Goal: Task Accomplishment & Management: Manage account settings

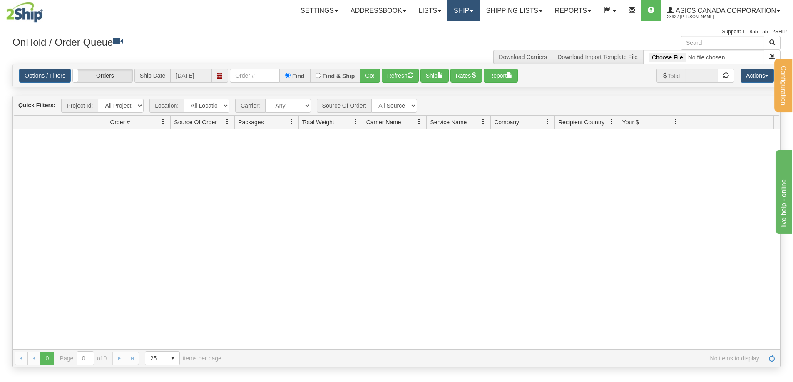
click at [467, 7] on link "Ship" at bounding box center [463, 10] width 32 height 21
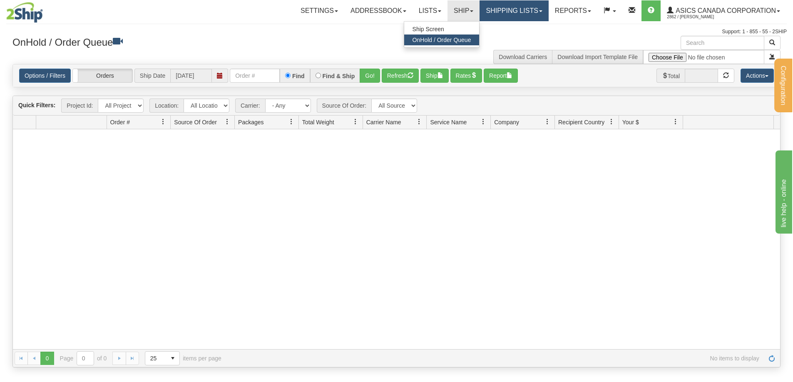
click at [510, 14] on link "Shipping lists" at bounding box center [513, 10] width 69 height 21
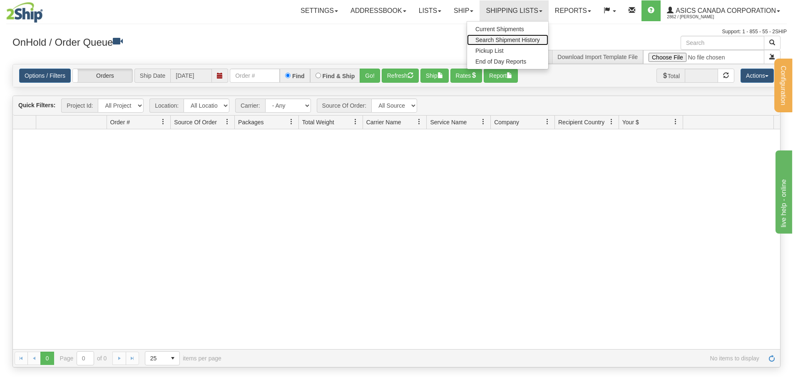
click at [503, 40] on span "Search Shipment History" at bounding box center [507, 40] width 65 height 7
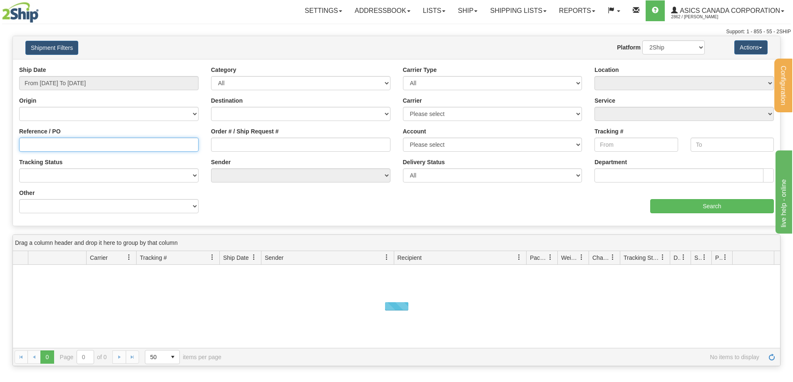
click at [45, 145] on input "Reference / PO" at bounding box center [108, 145] width 179 height 14
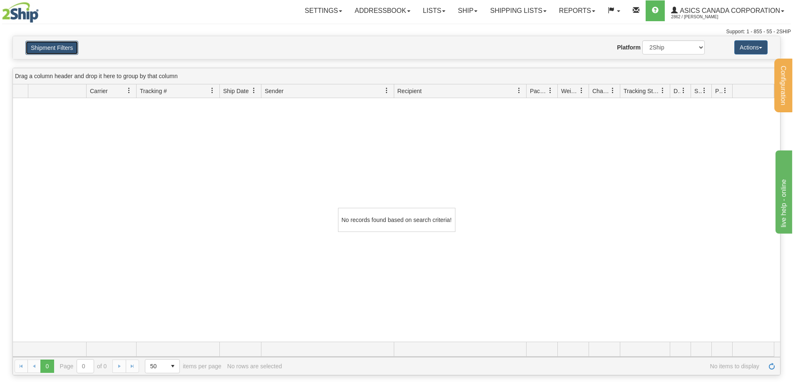
click at [53, 47] on button "Shipment Filters" at bounding box center [51, 48] width 53 height 14
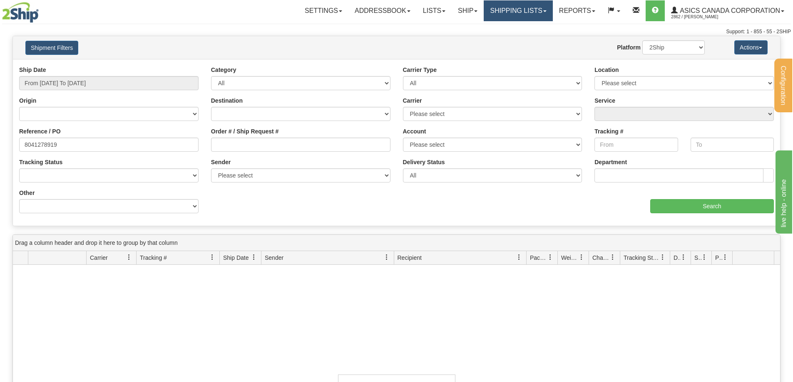
click at [510, 11] on link "Shipping lists" at bounding box center [518, 10] width 69 height 21
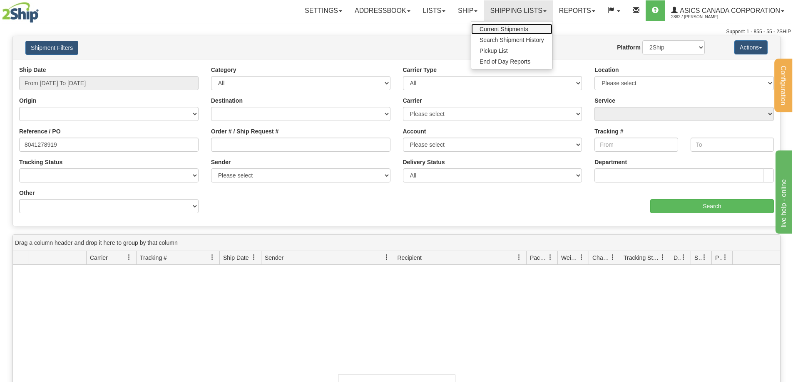
click at [505, 26] on span "Current Shipments" at bounding box center [503, 29] width 49 height 7
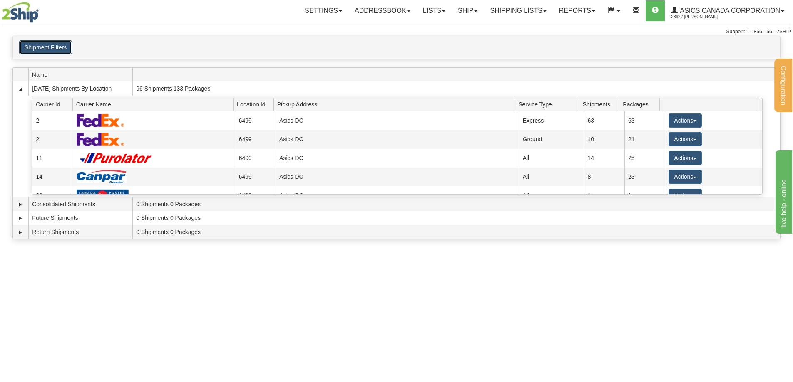
click at [51, 50] on button "Shipment Filters" at bounding box center [45, 47] width 53 height 14
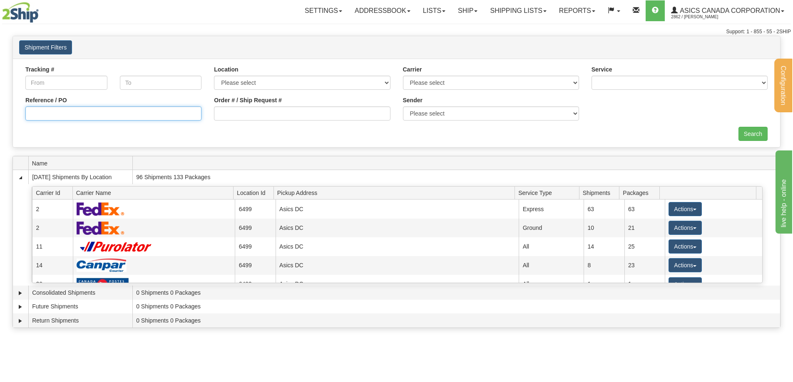
click at [66, 117] on input "Reference / PO" at bounding box center [113, 114] width 176 height 14
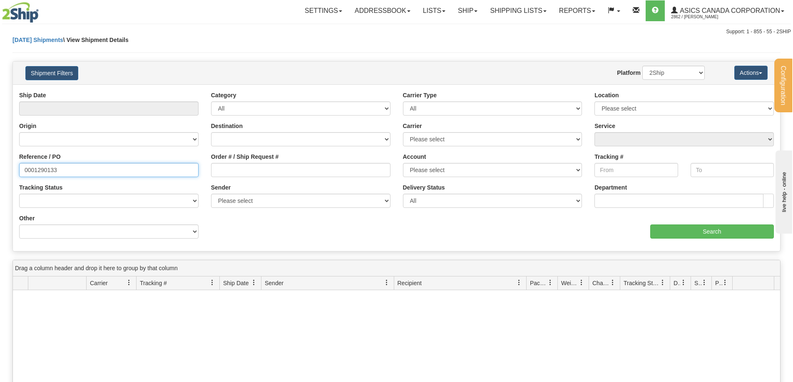
drag, startPoint x: 67, startPoint y: 173, endPoint x: 0, endPoint y: 170, distance: 67.1
click at [0, 170] on div "Please wait... × Confirm Delete Delete Cancel × Confirm Delete Yes No Cancel × …" at bounding box center [396, 289] width 793 height 507
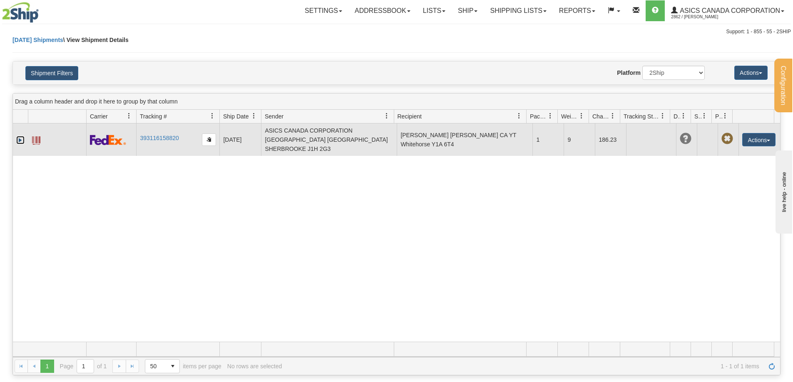
click at [21, 136] on link "Expand" at bounding box center [20, 140] width 8 height 8
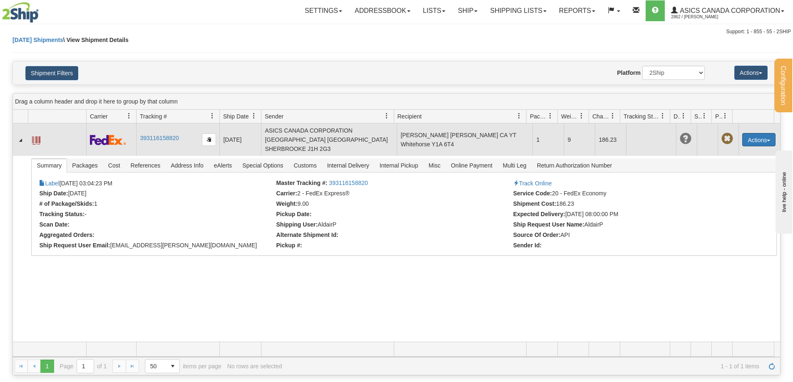
click at [762, 139] on button "Actions" at bounding box center [758, 139] width 33 height 13
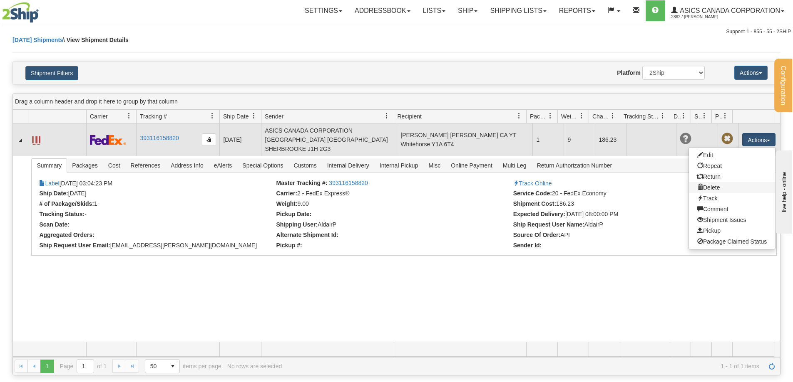
click at [708, 184] on link "Delete" at bounding box center [732, 187] width 86 height 11
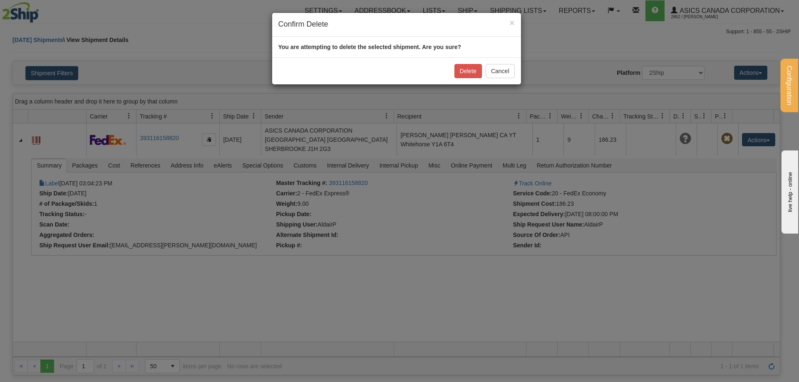
click at [460, 62] on div "Delete Cancel" at bounding box center [396, 70] width 249 height 27
click at [462, 75] on button "Delete" at bounding box center [467, 71] width 27 height 14
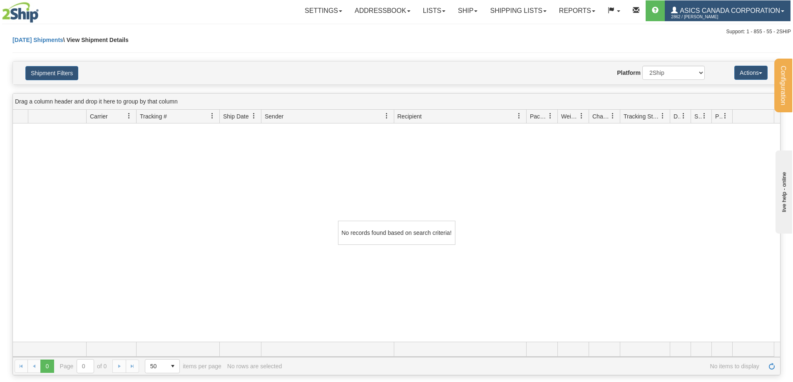
click at [776, 10] on span "ASICS CANADA CORPORATION" at bounding box center [729, 10] width 102 height 7
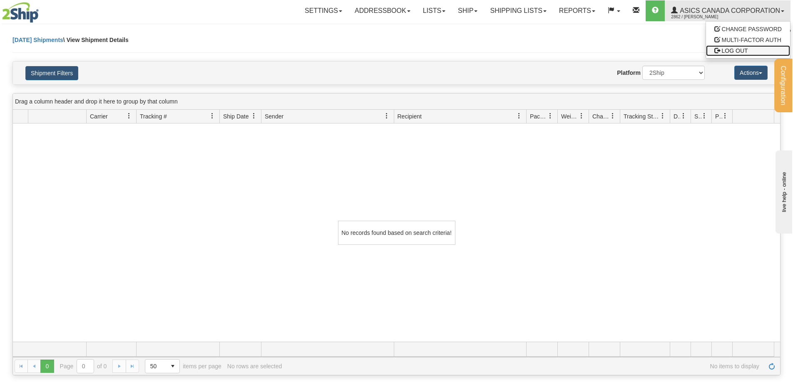
click at [734, 52] on span "LOG OUT" at bounding box center [735, 50] width 26 height 7
